Goal: Information Seeking & Learning: Check status

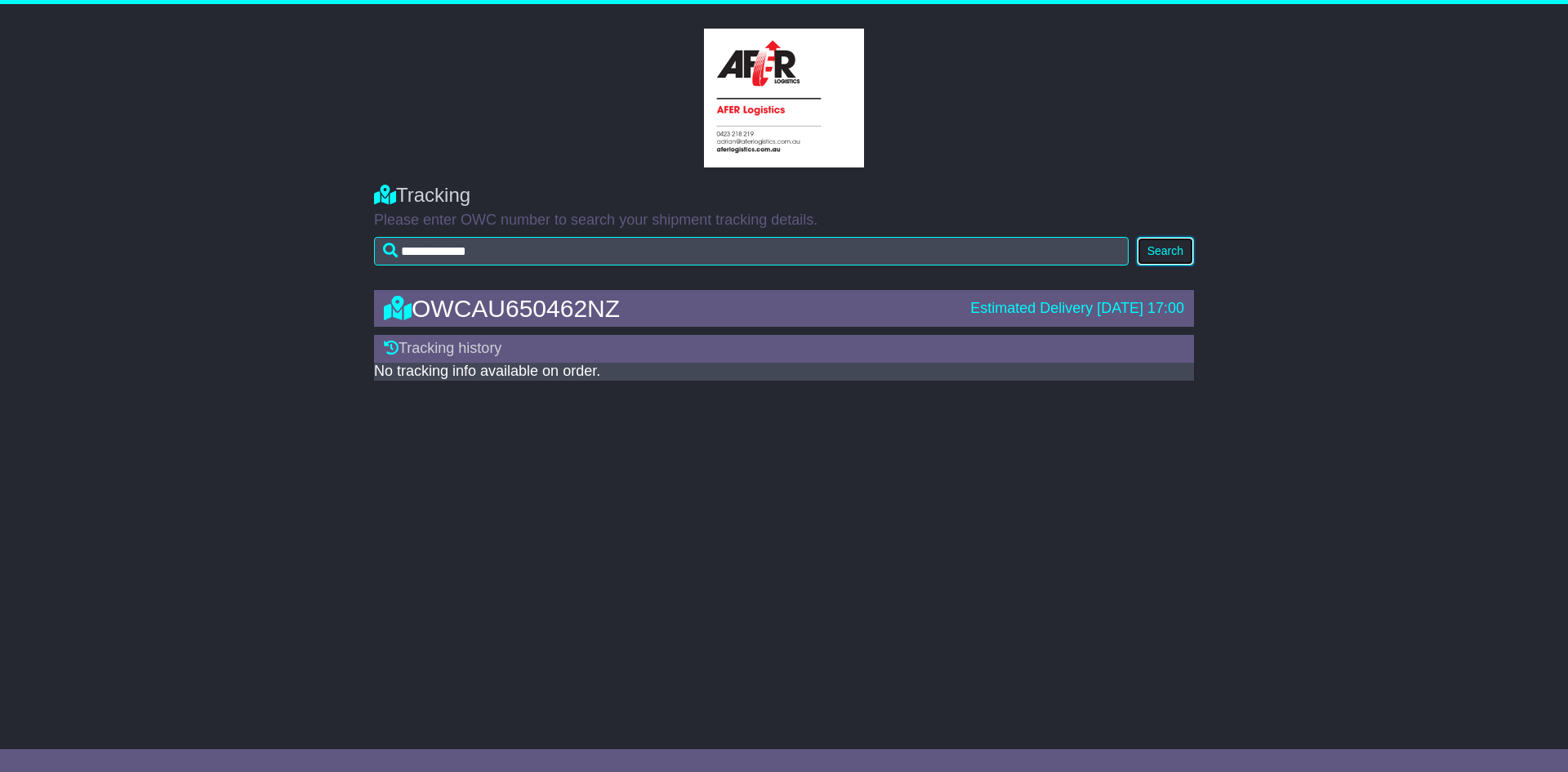
click at [1172, 242] on button "Search" at bounding box center [1165, 251] width 57 height 28
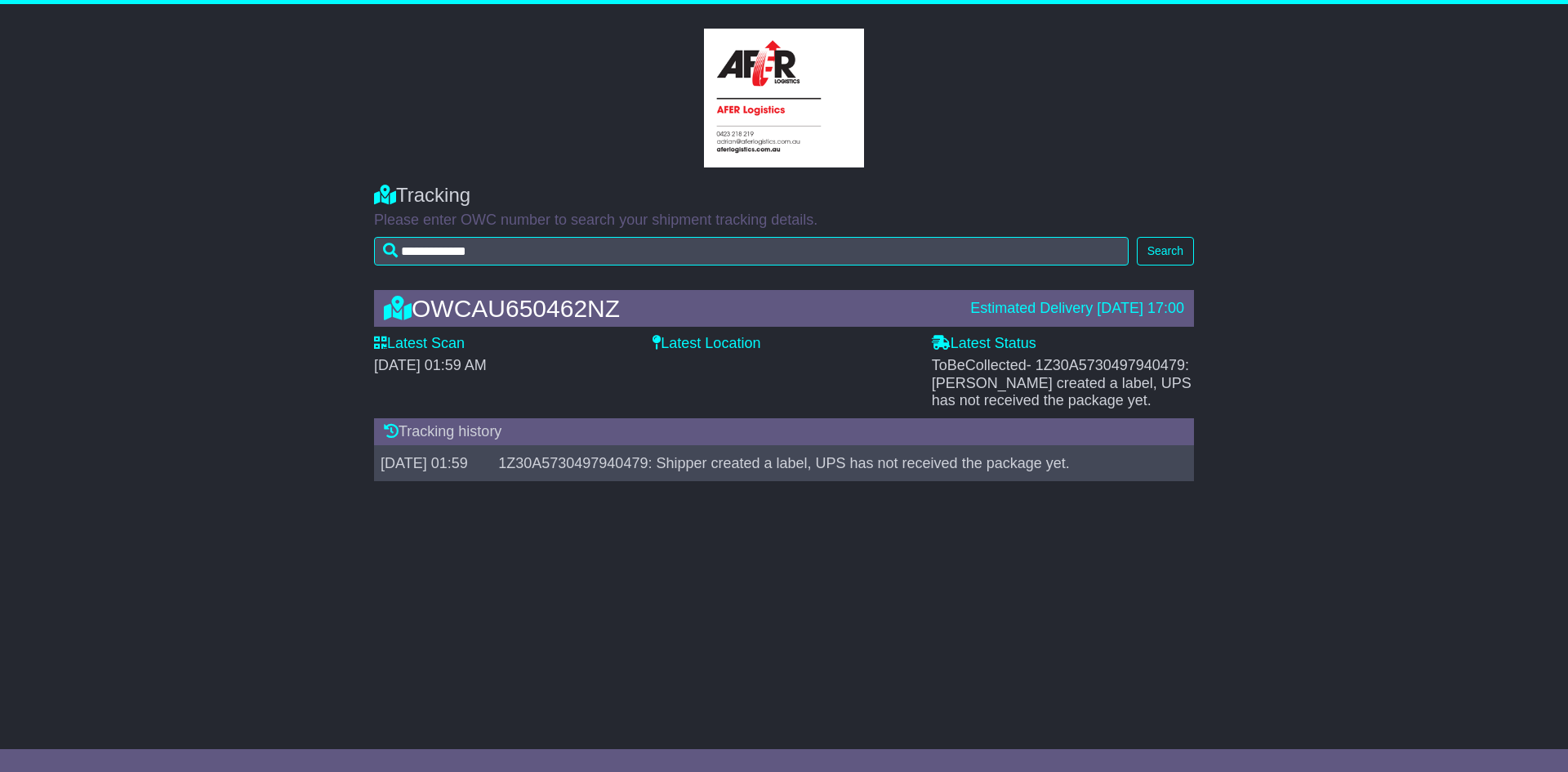
click at [957, 342] on label "Latest Status" at bounding box center [984, 344] width 105 height 18
click at [660, 337] on label "Latest Location" at bounding box center [706, 344] width 108 height 18
click at [700, 345] on label "Latest Location" at bounding box center [706, 344] width 108 height 18
click at [382, 339] on icon at bounding box center [381, 342] width 13 height 15
click at [689, 334] on div "OWCAU650462NZ Estimated Delivery 25 Sep 2025 17:00 Latest Scan 24 September 202…" at bounding box center [784, 390] width 836 height 232
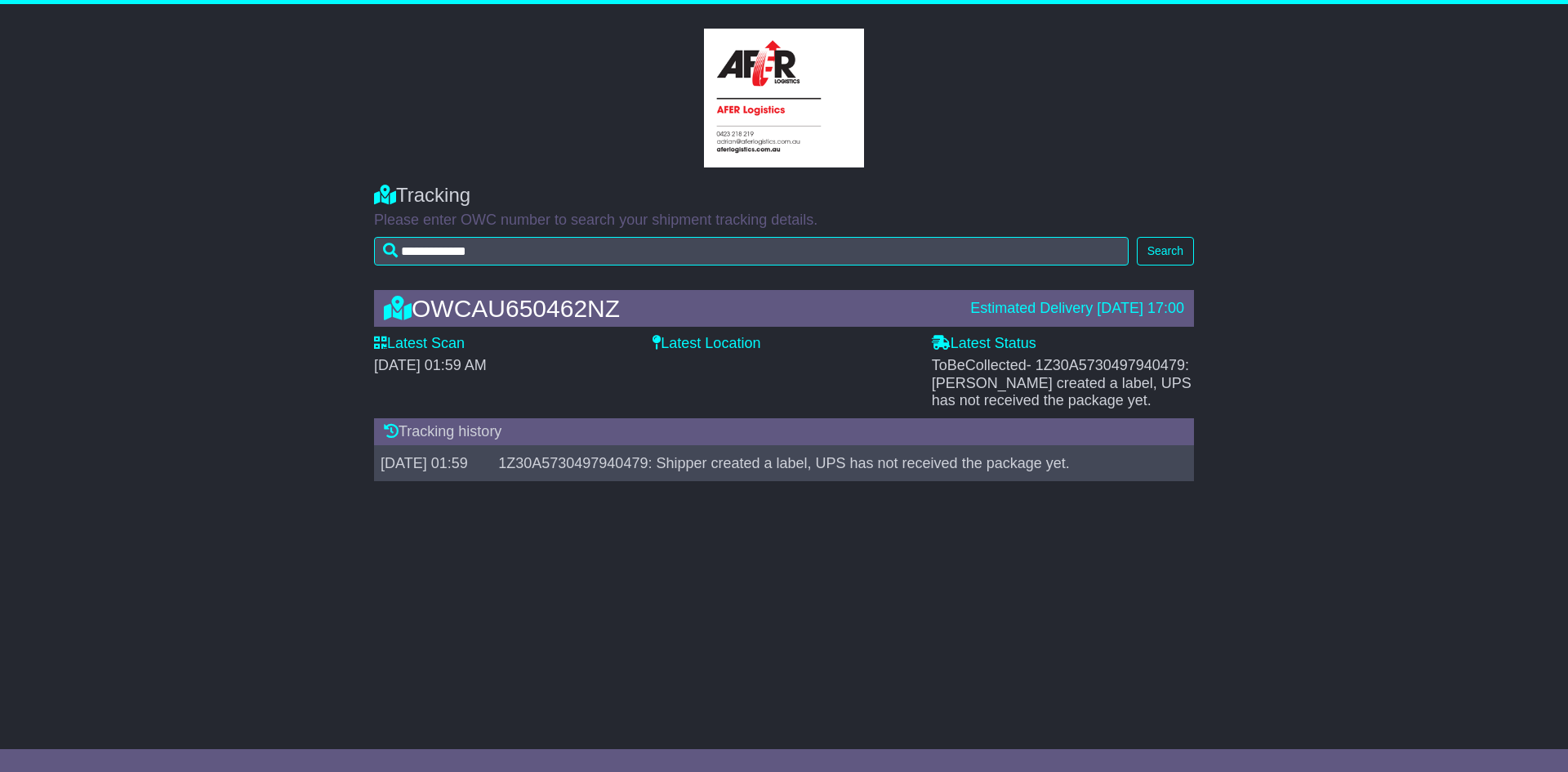
click at [691, 343] on label "Latest Location" at bounding box center [706, 344] width 108 height 18
click at [723, 336] on label "Latest Location" at bounding box center [706, 344] width 108 height 18
click at [659, 335] on div "OWCAU650462NZ Estimated Delivery 25 Sep 2025 17:00 Latest Scan 24 September 202…" at bounding box center [784, 390] width 836 height 232
click at [650, 336] on div "Latest Location" at bounding box center [783, 372] width 279 height 75
click at [420, 344] on label "Latest Scan" at bounding box center [419, 344] width 90 height 18
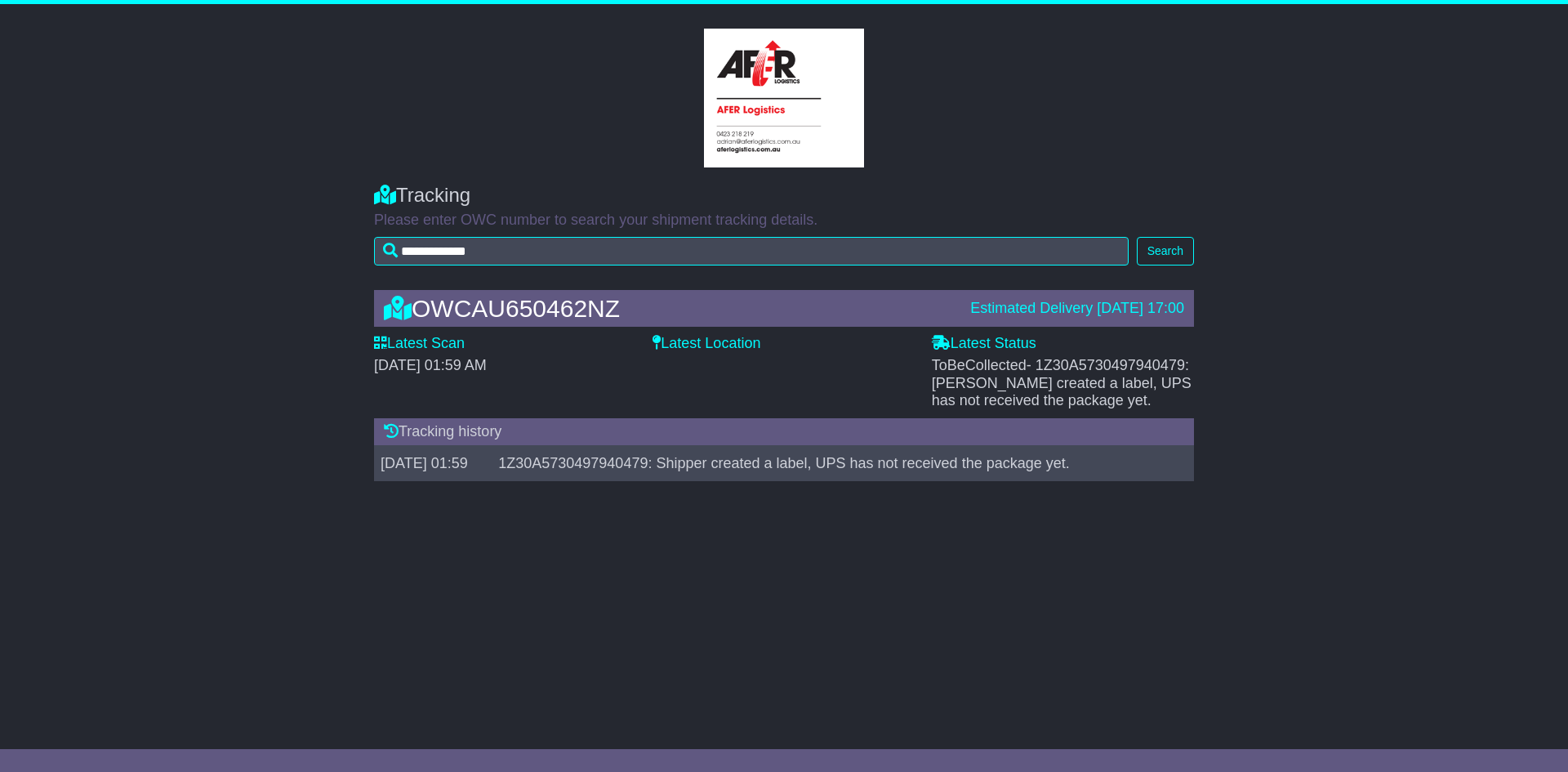
click at [696, 342] on label "Latest Location" at bounding box center [706, 344] width 108 height 18
click at [993, 343] on label "Latest Status" at bounding box center [984, 344] width 105 height 18
click at [1159, 385] on span "- 1Z30A5730497940479: [PERSON_NAME] created a label, UPS has not received the p…" at bounding box center [1061, 383] width 260 height 51
drag, startPoint x: 654, startPoint y: 336, endPoint x: 576, endPoint y: 385, distance: 92.1
click at [585, 385] on div "Latest Scan 24 September 2025 - 01:59 AM" at bounding box center [505, 372] width 279 height 75
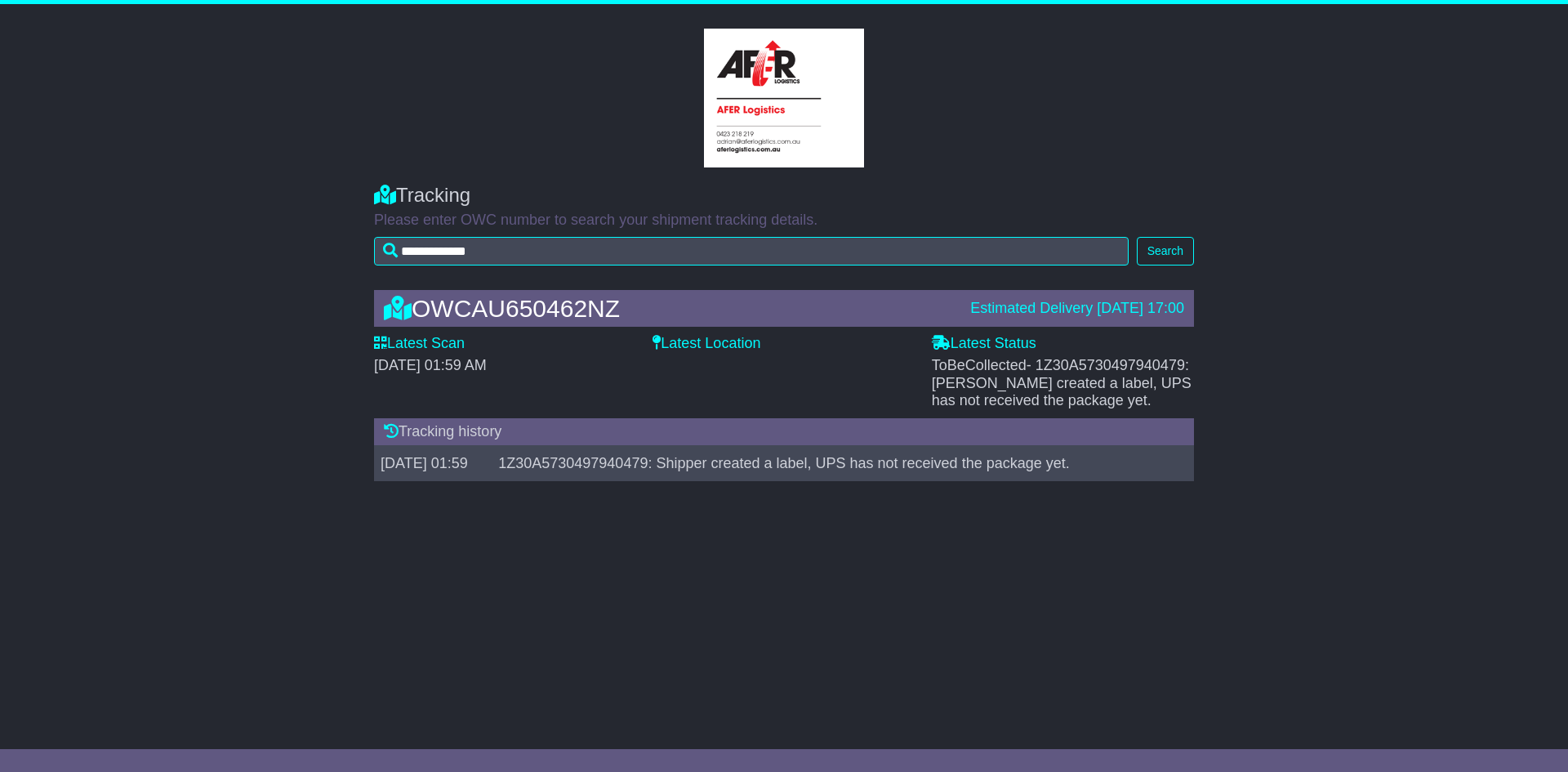
click at [376, 340] on icon at bounding box center [381, 342] width 13 height 15
click at [382, 339] on icon at bounding box center [381, 342] width 13 height 15
click at [981, 341] on label "Latest Status" at bounding box center [984, 344] width 105 height 18
click at [940, 339] on icon at bounding box center [941, 342] width 19 height 15
drag, startPoint x: 941, startPoint y: 339, endPoint x: 754, endPoint y: 393, distance: 194.6
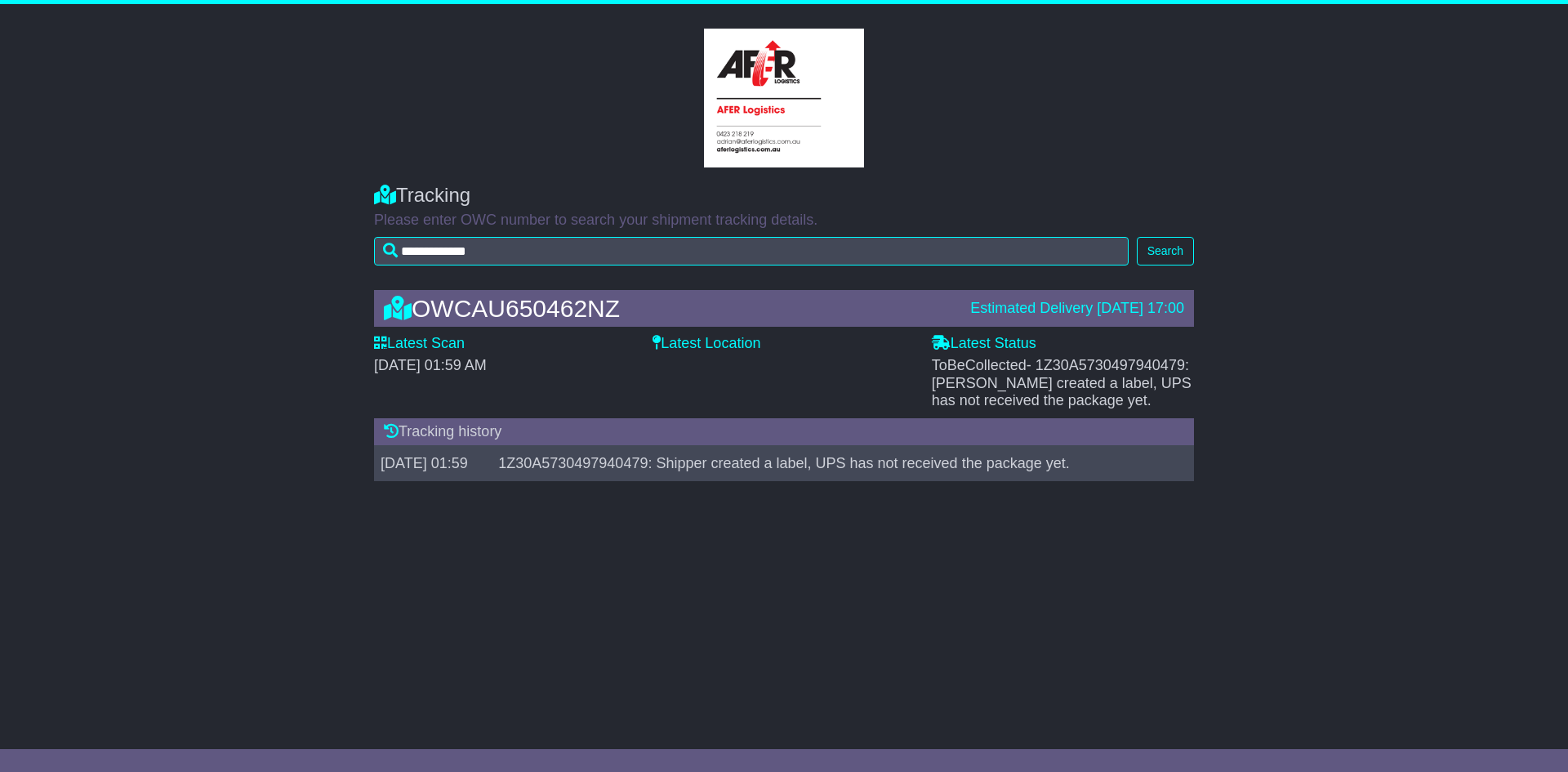
click at [754, 393] on div "Latest Location" at bounding box center [783, 372] width 279 height 75
click at [1322, 385] on div "OWCAU650462NZ Estimated Delivery 25 Sep 2025 17:00 Latest Scan 24 September 202…" at bounding box center [784, 390] width 1568 height 232
click at [1023, 147] on col-sm-3 at bounding box center [784, 97] width 906 height 139
click at [1029, 146] on col-sm-3 at bounding box center [784, 97] width 906 height 139
click at [1329, 232] on div "**********" at bounding box center [784, 221] width 1568 height 106
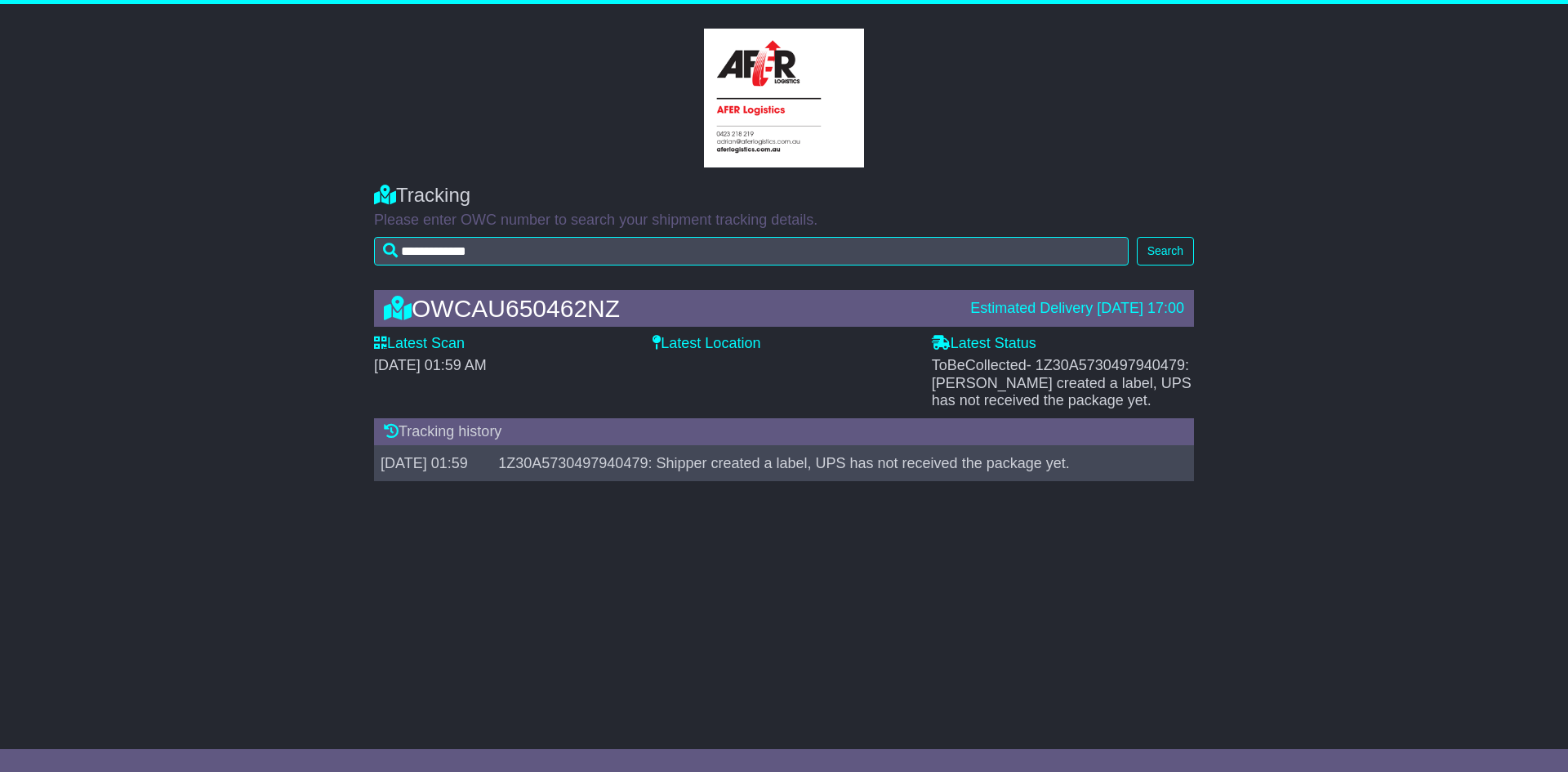
click at [965, 106] on col-sm-3 at bounding box center [784, 97] width 906 height 139
